Goal: Transaction & Acquisition: Purchase product/service

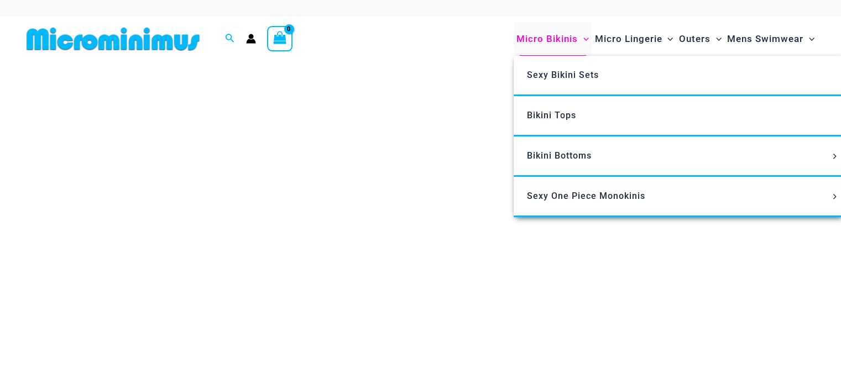
click at [560, 35] on span "Micro Bikinis" at bounding box center [547, 39] width 61 height 28
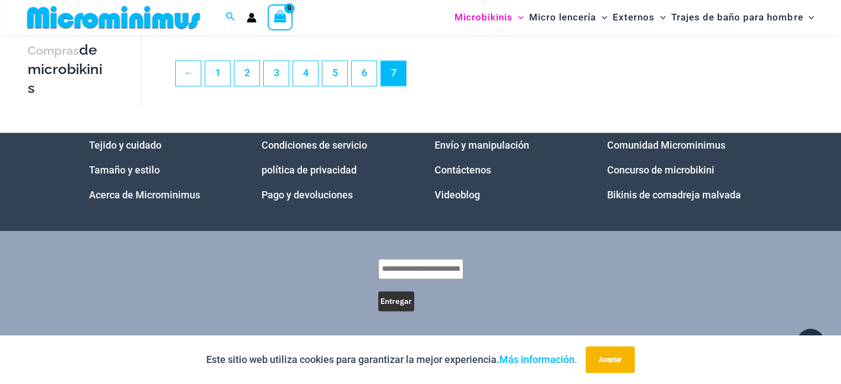
scroll to position [1786, 0]
click at [355, 76] on link "6" at bounding box center [364, 73] width 25 height 26
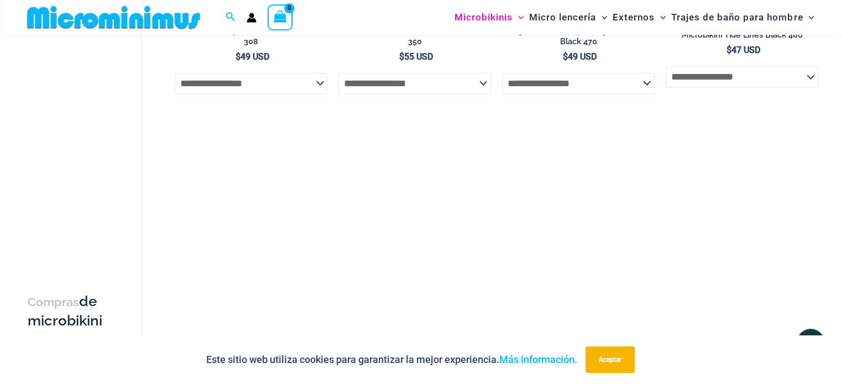
scroll to position [774, 0]
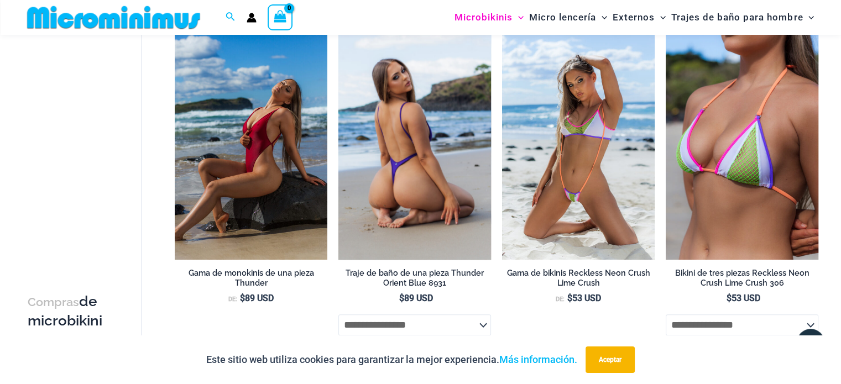
click at [435, 180] on img at bounding box center [415, 145] width 153 height 229
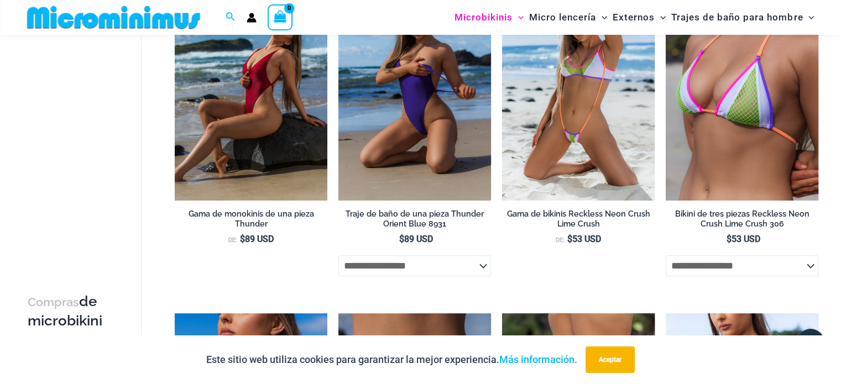
scroll to position [1101, 0]
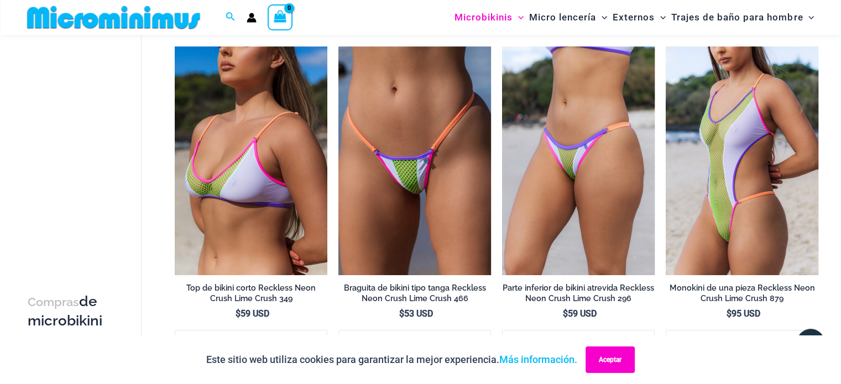
click at [598, 362] on button "Aceptar" at bounding box center [610, 360] width 49 height 27
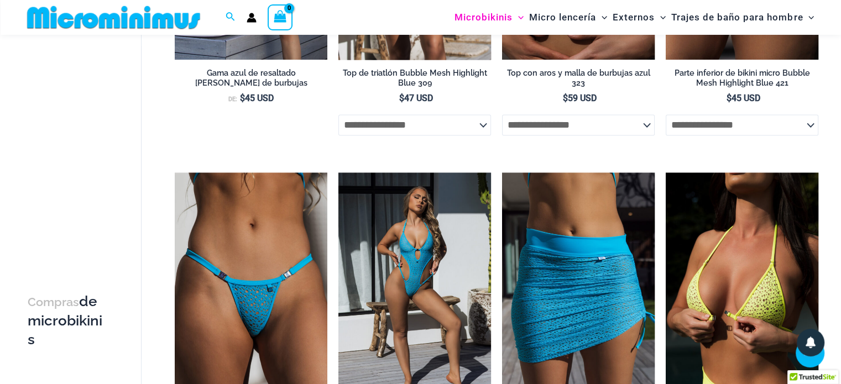
scroll to position [1543, 0]
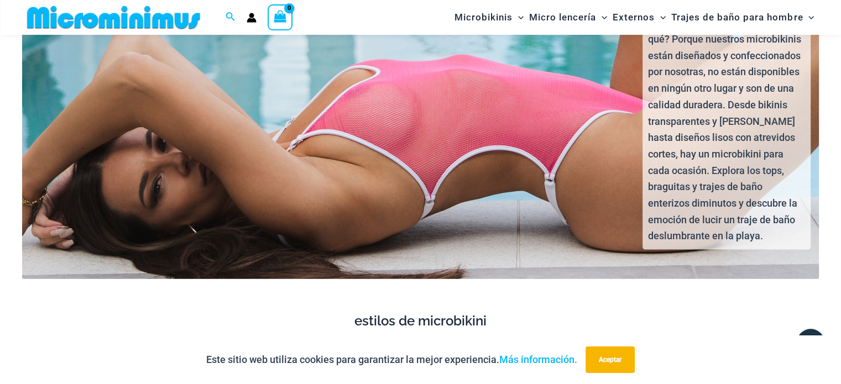
scroll to position [2148, 0]
